Goal: Task Accomplishment & Management: Complete application form

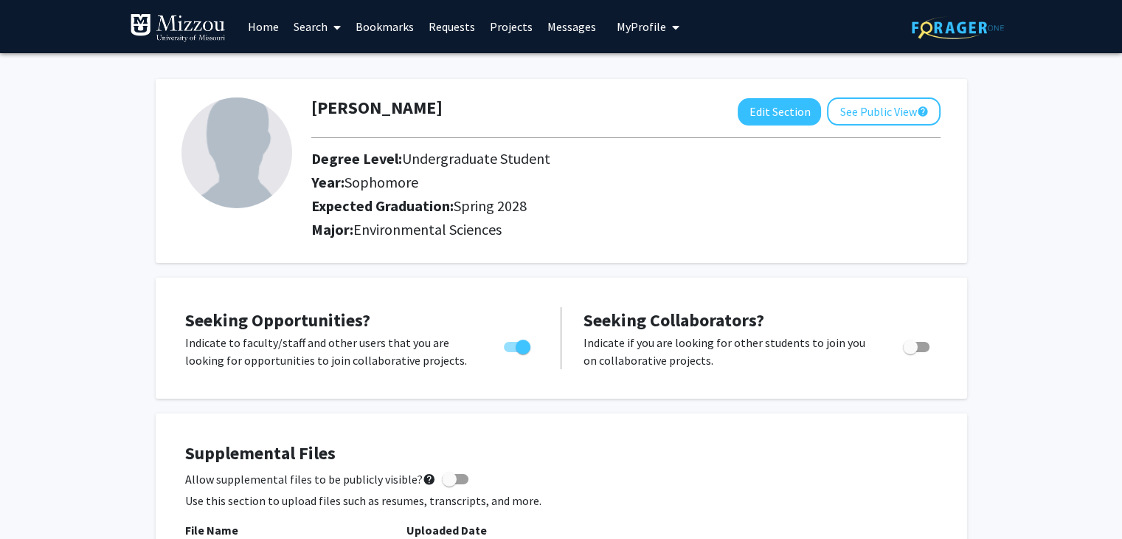
click at [435, 28] on link "Requests" at bounding box center [451, 27] width 61 height 52
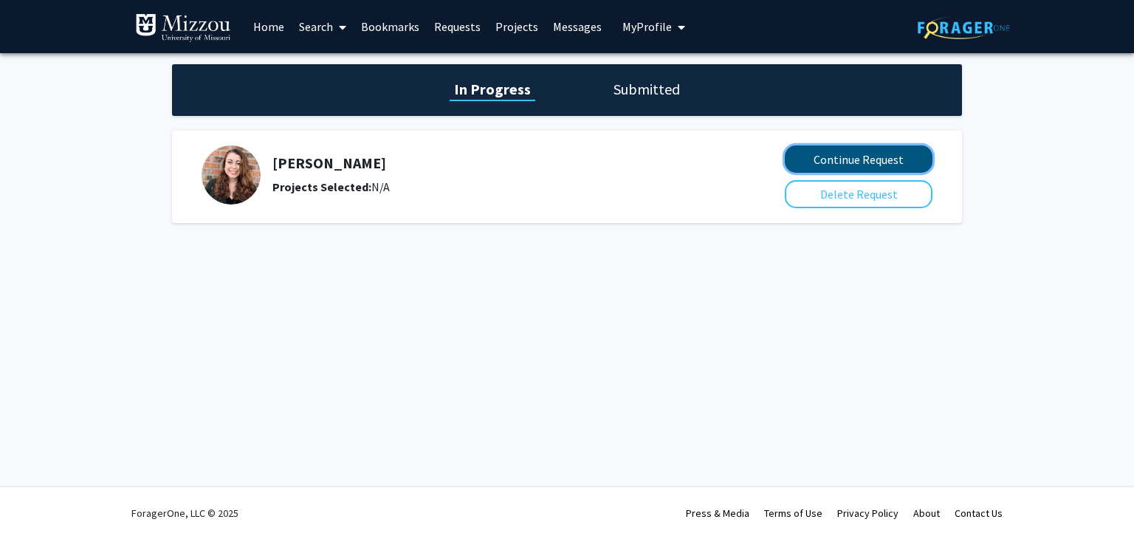
click at [828, 161] on button "Continue Request" at bounding box center [858, 158] width 148 height 27
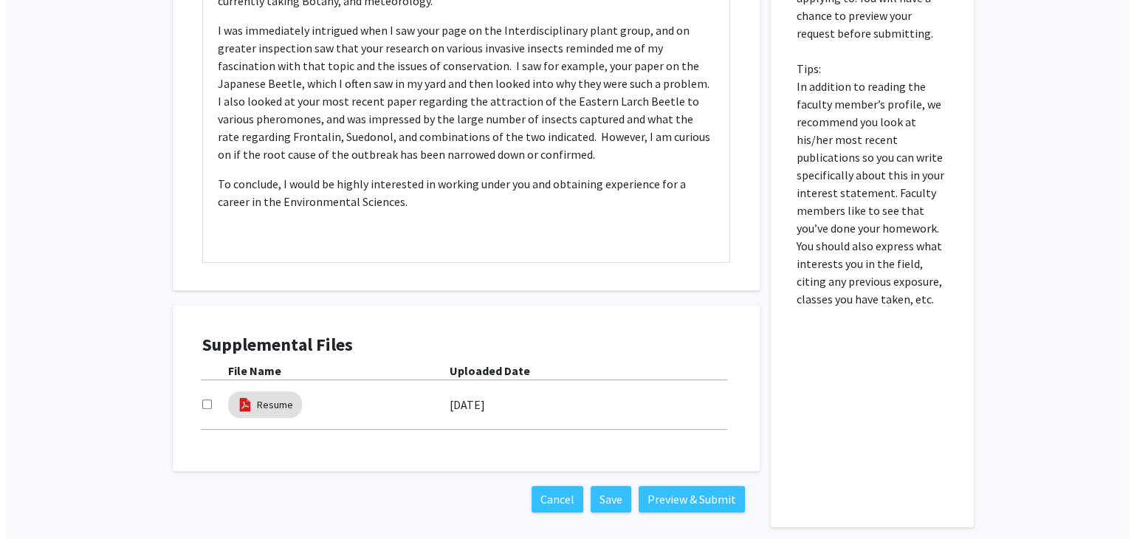
scroll to position [489, 0]
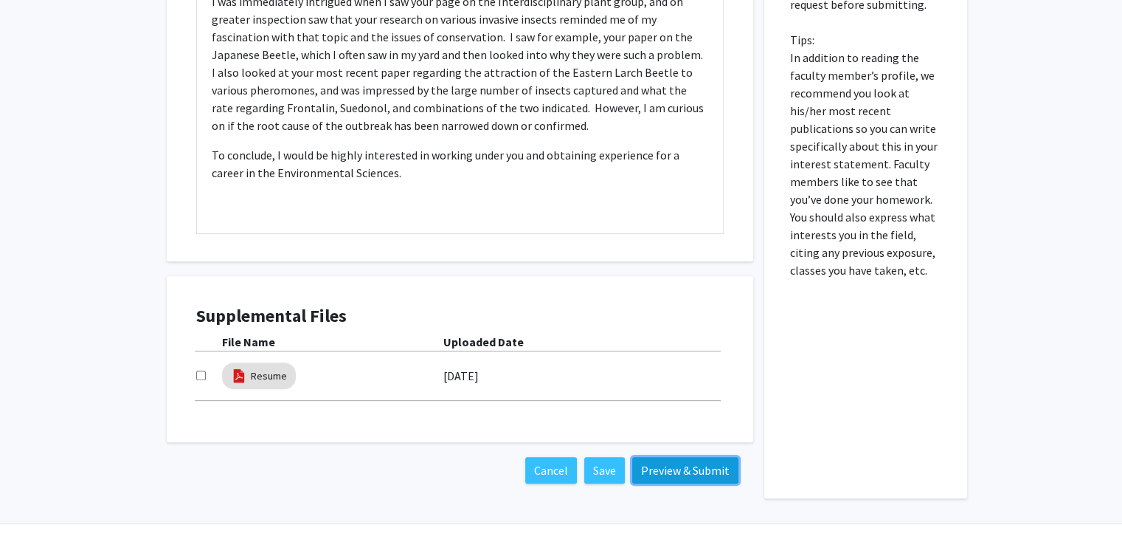
click at [683, 480] on button "Preview & Submit" at bounding box center [685, 470] width 106 height 27
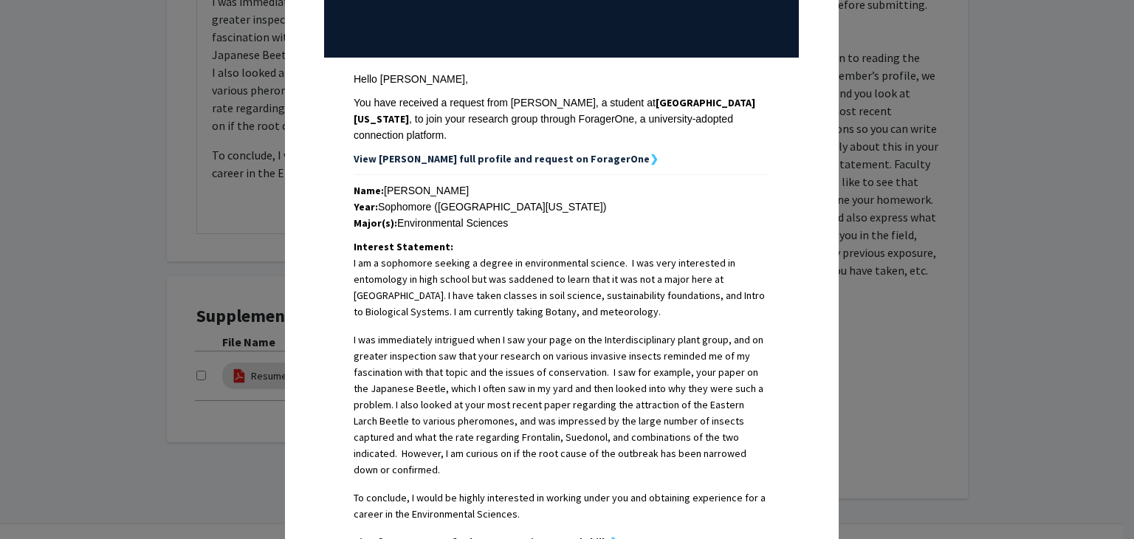
scroll to position [382, 0]
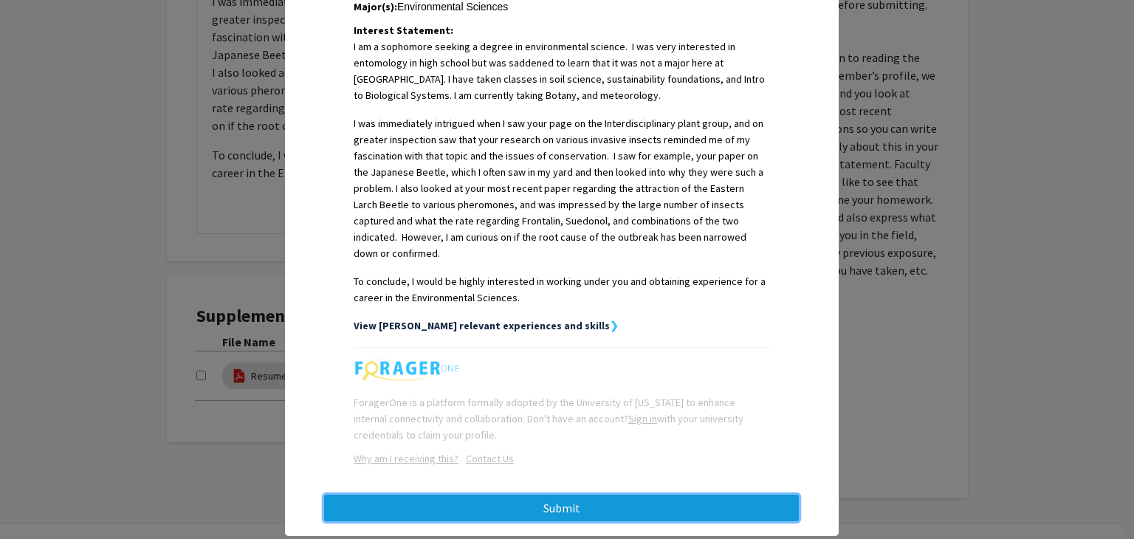
click at [647, 494] on button "Submit" at bounding box center [561, 507] width 475 height 27
